Goal: Information Seeking & Learning: Find specific page/section

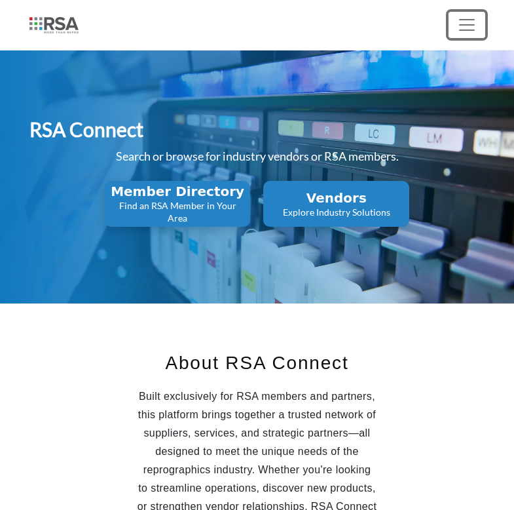
click at [460, 28] on span "Toggle navigation" at bounding box center [467, 25] width 20 height 20
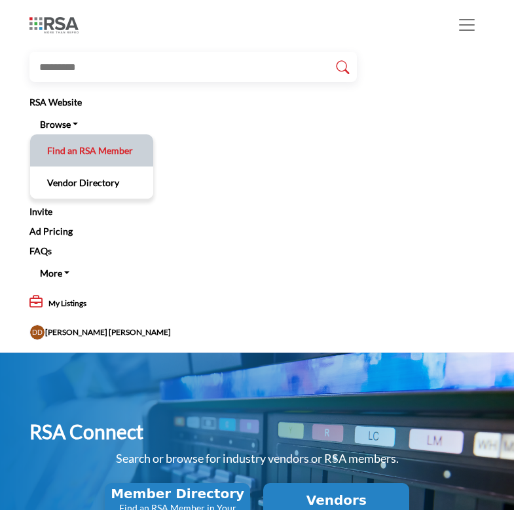
click at [107, 149] on link "Find an RSA Member" at bounding box center [92, 150] width 110 height 19
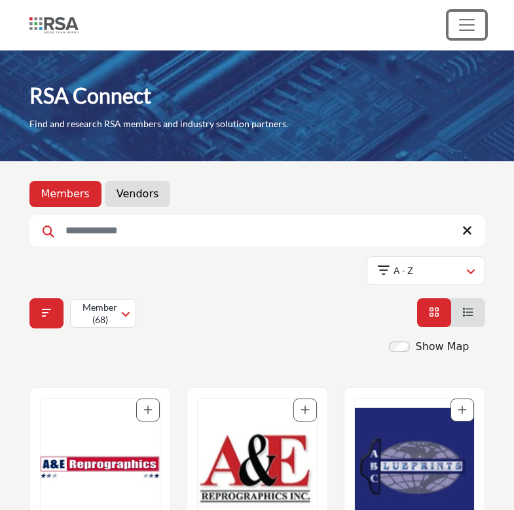
click at [479, 28] on button "Toggle navigation" at bounding box center [467, 25] width 37 height 26
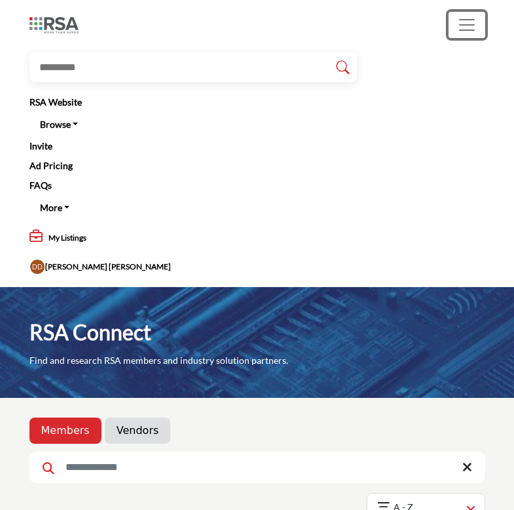
click at [479, 28] on button "Toggle navigation" at bounding box center [467, 25] width 37 height 26
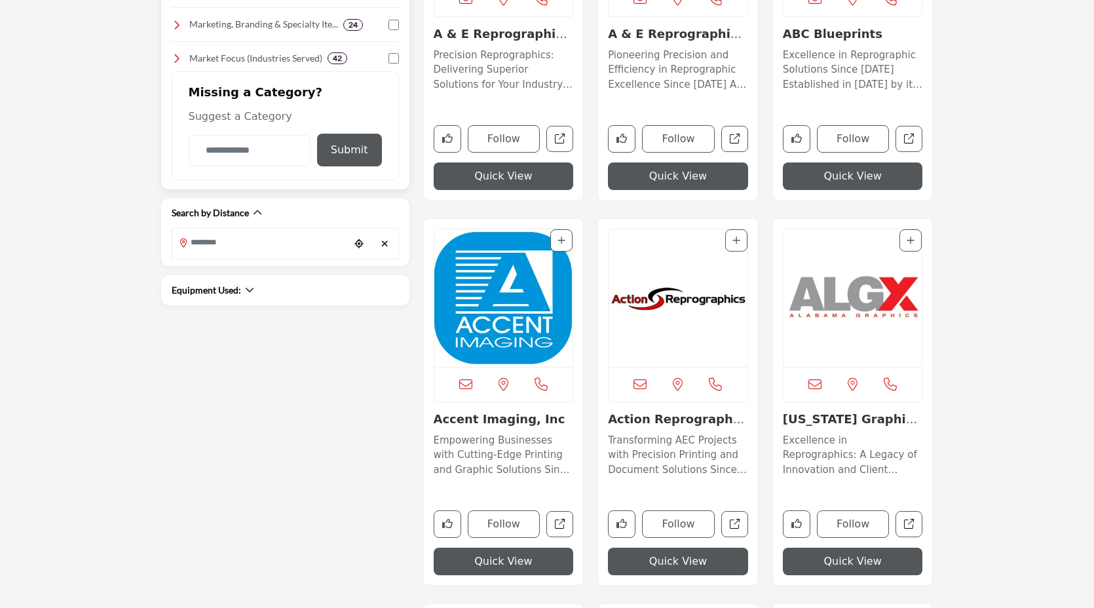
scroll to position [543, 0]
click at [246, 291] on icon "button" at bounding box center [249, 289] width 9 height 9
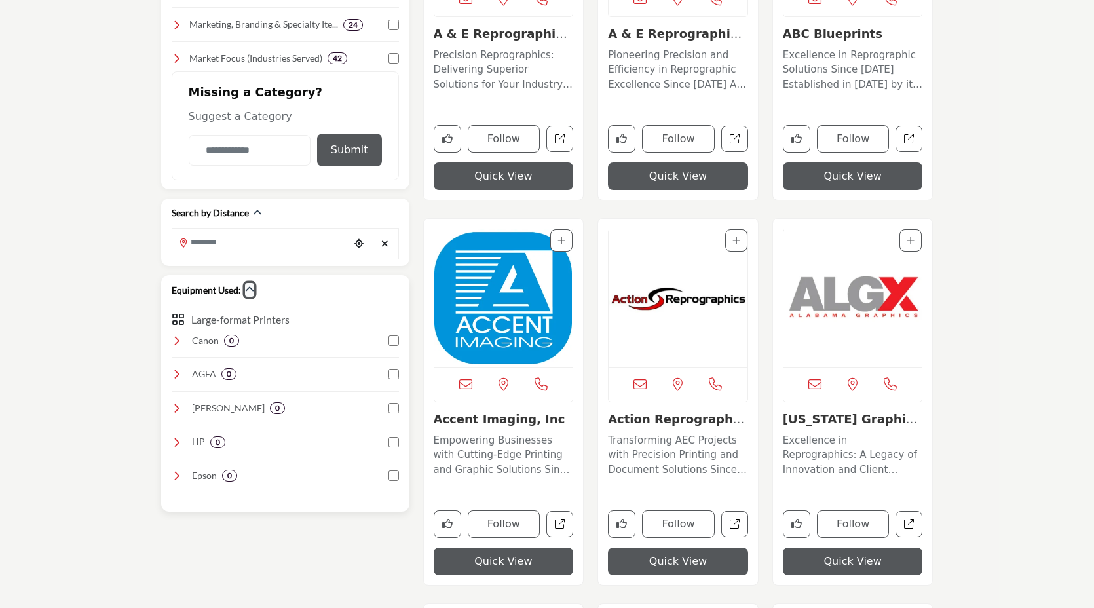
click at [248, 288] on icon "button" at bounding box center [249, 289] width 9 height 9
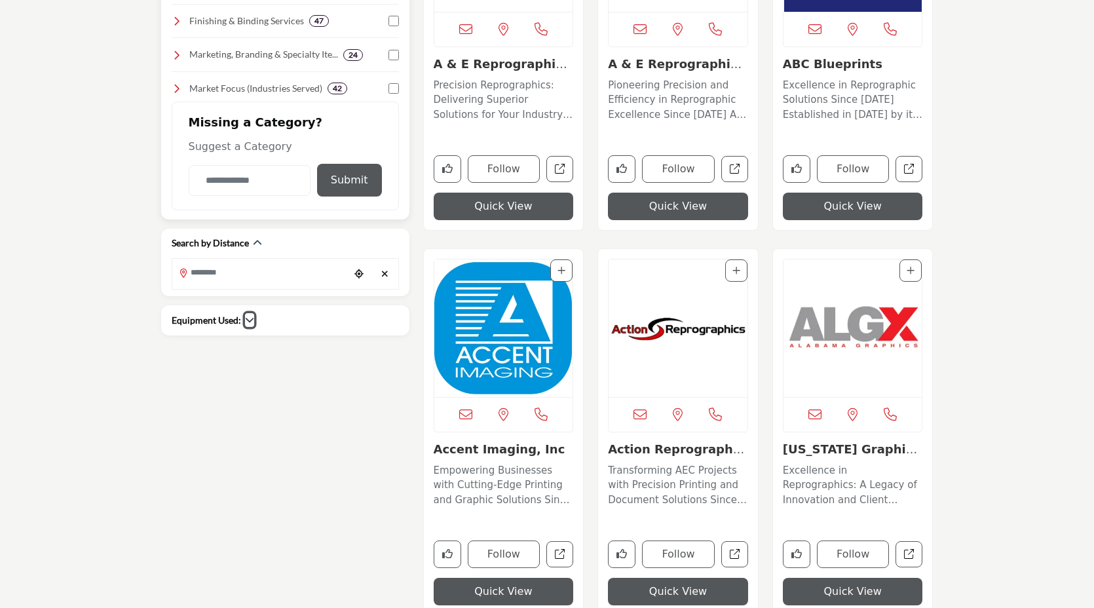
scroll to position [512, 0]
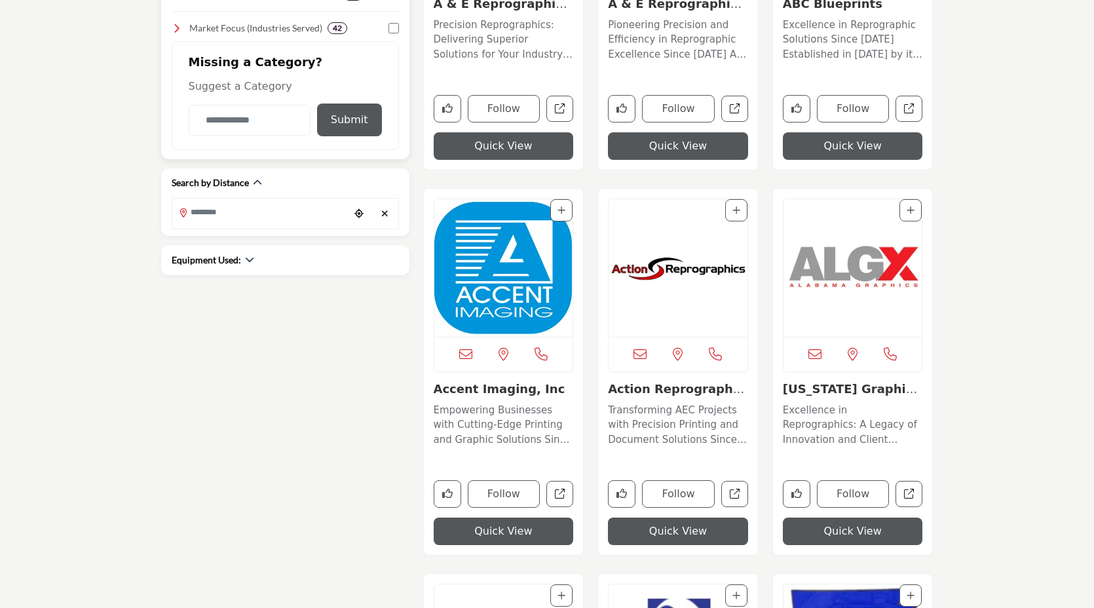
scroll to position [576, 0]
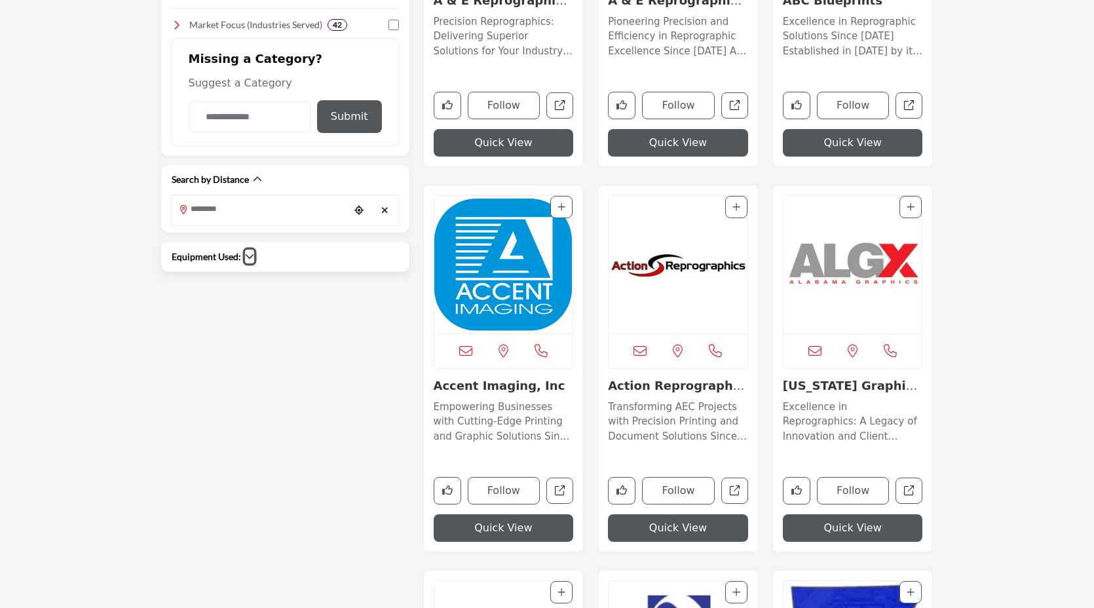
click at [248, 257] on icon "button" at bounding box center [249, 256] width 9 height 9
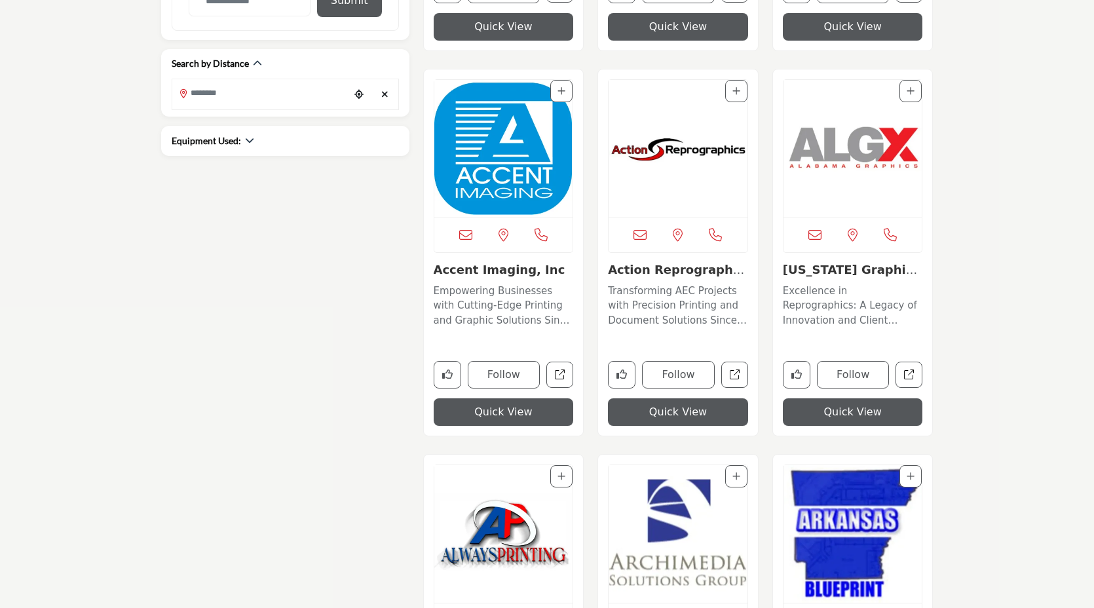
scroll to position [726, 0]
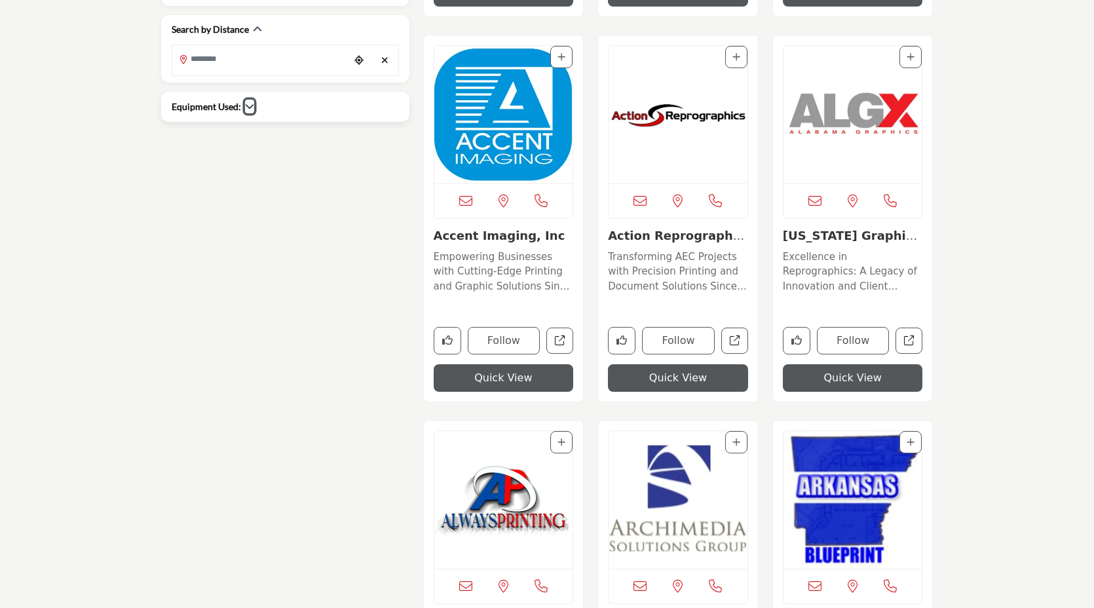
click at [248, 107] on icon "button" at bounding box center [249, 106] width 9 height 9
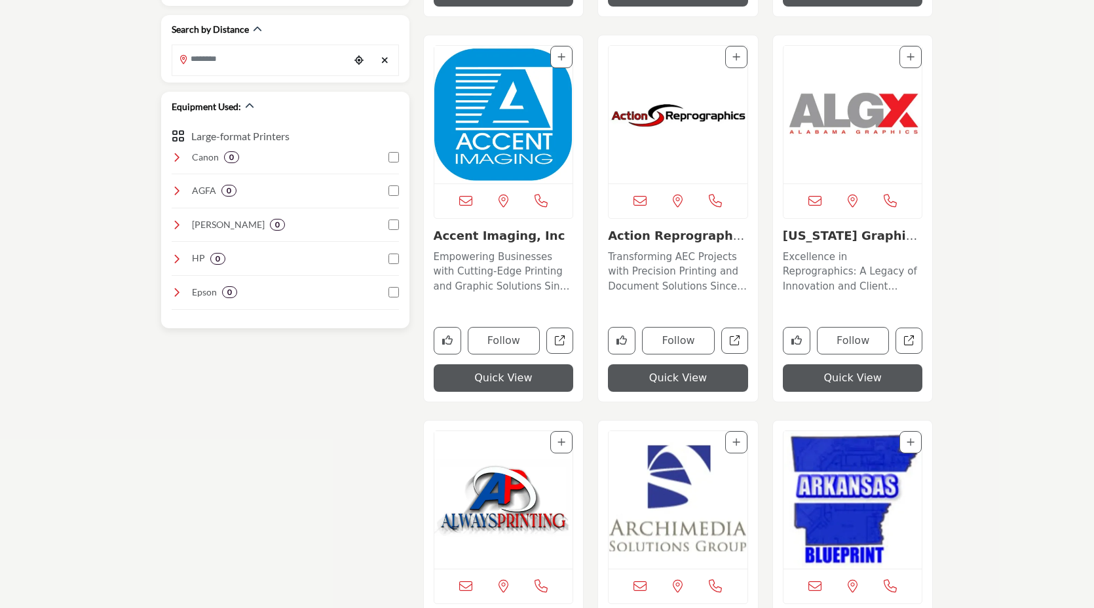
click at [176, 191] on icon at bounding box center [177, 190] width 10 height 10
click at [179, 225] on icon at bounding box center [177, 224] width 10 height 10
click at [181, 258] on div "HP 0" at bounding box center [199, 259] width 54 height 14
click at [181, 259] on div "HP 0" at bounding box center [199, 259] width 54 height 14
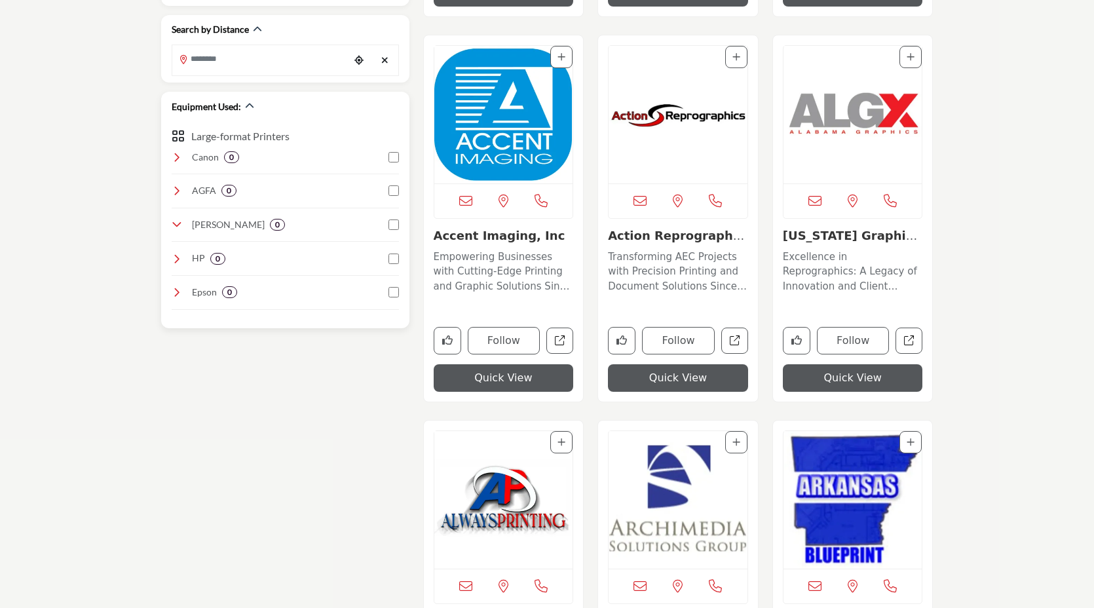
click at [179, 297] on icon at bounding box center [177, 292] width 10 height 10
click at [178, 292] on icon at bounding box center [177, 292] width 10 height 10
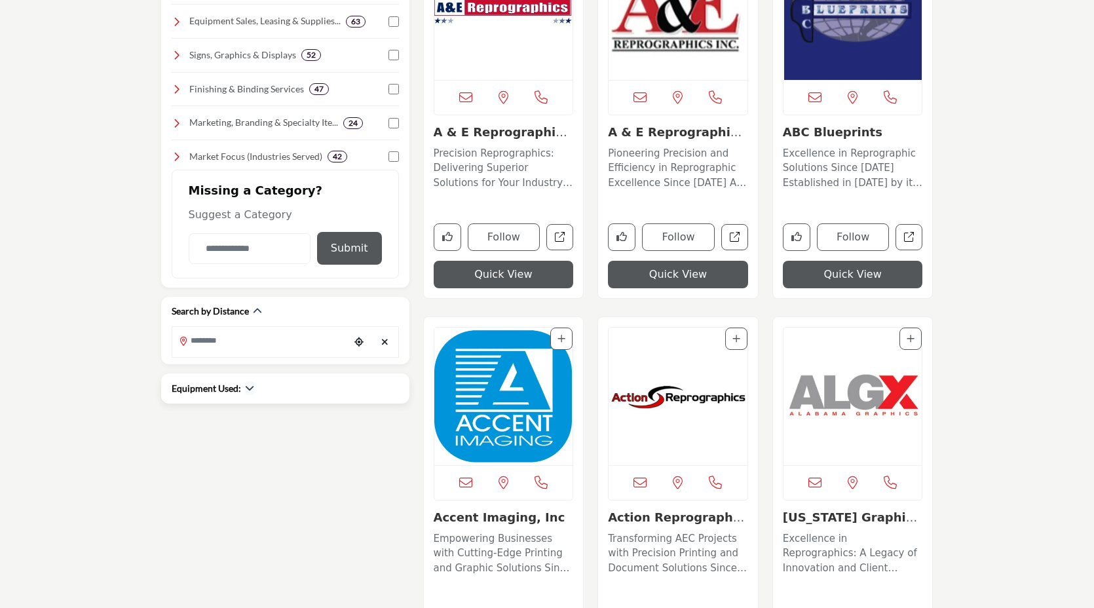
scroll to position [569, 0]
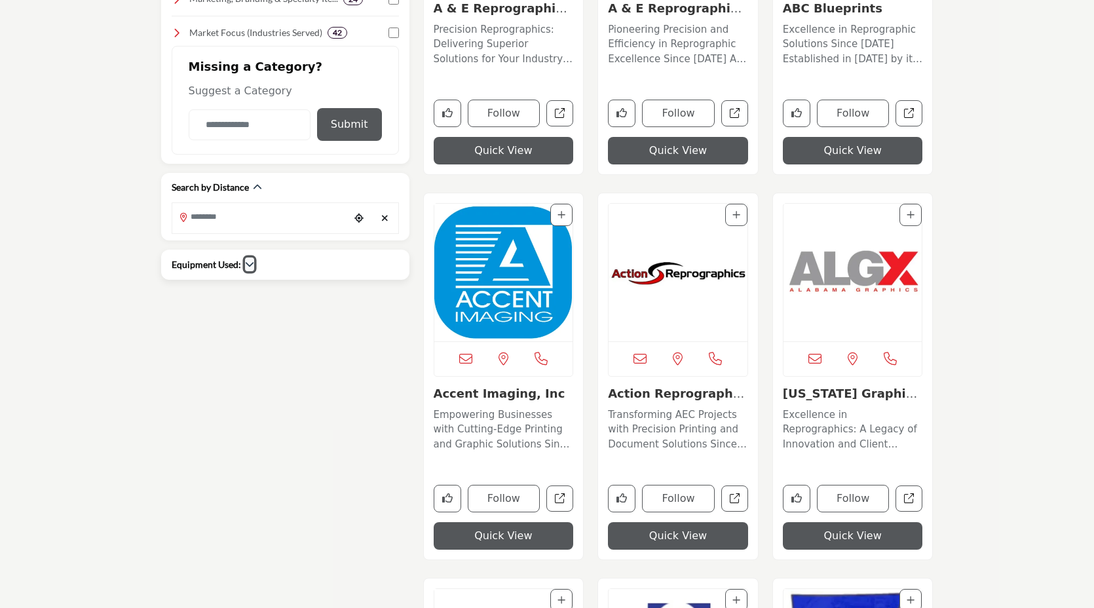
click at [248, 263] on icon "button" at bounding box center [249, 263] width 9 height 9
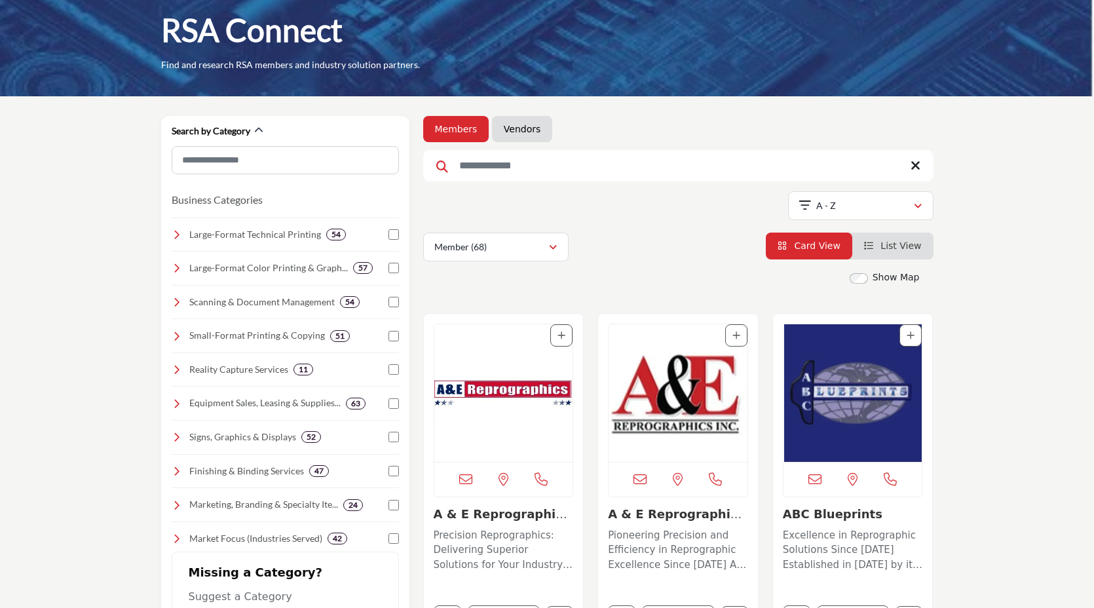
scroll to position [0, 0]
